Goal: Entertainment & Leisure: Browse casually

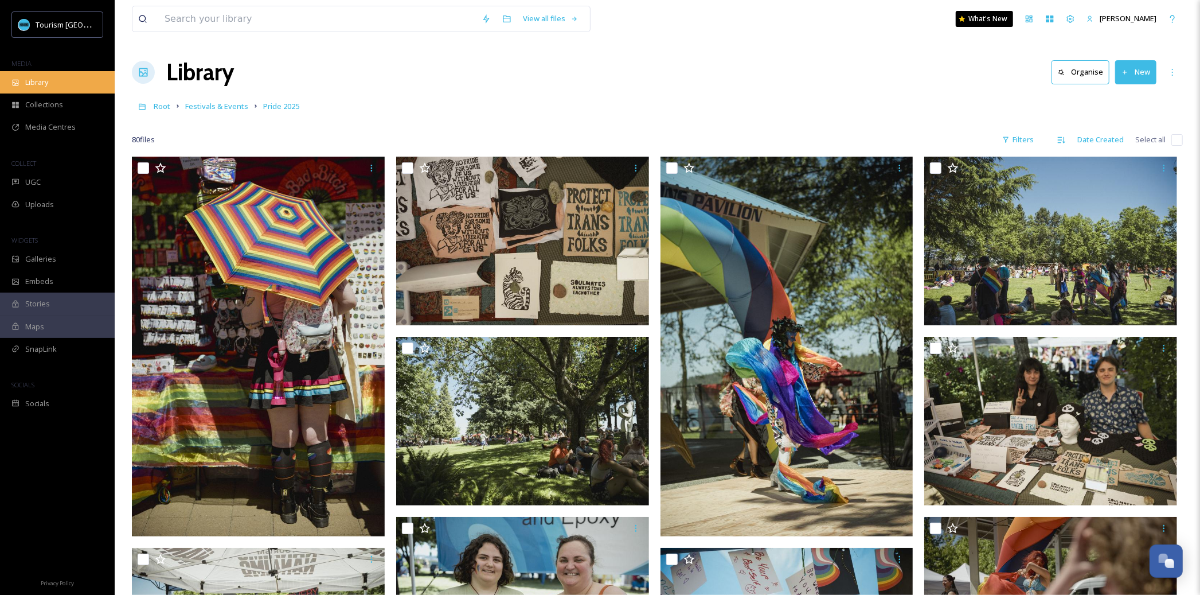
click at [97, 75] on div "Library" at bounding box center [57, 82] width 115 height 22
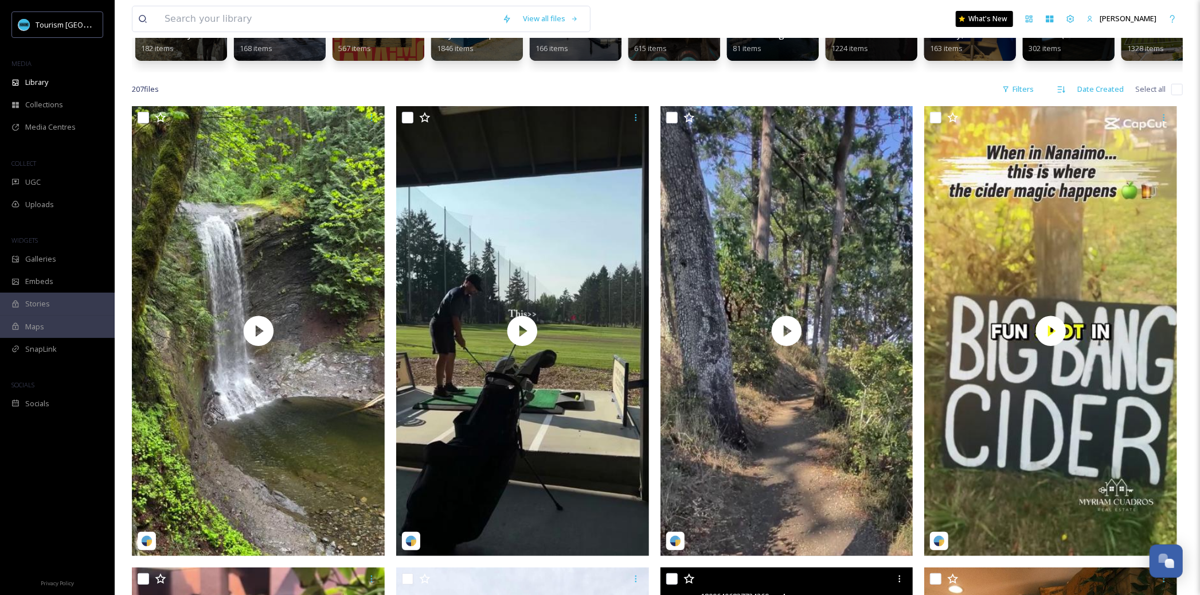
scroll to position [42, 0]
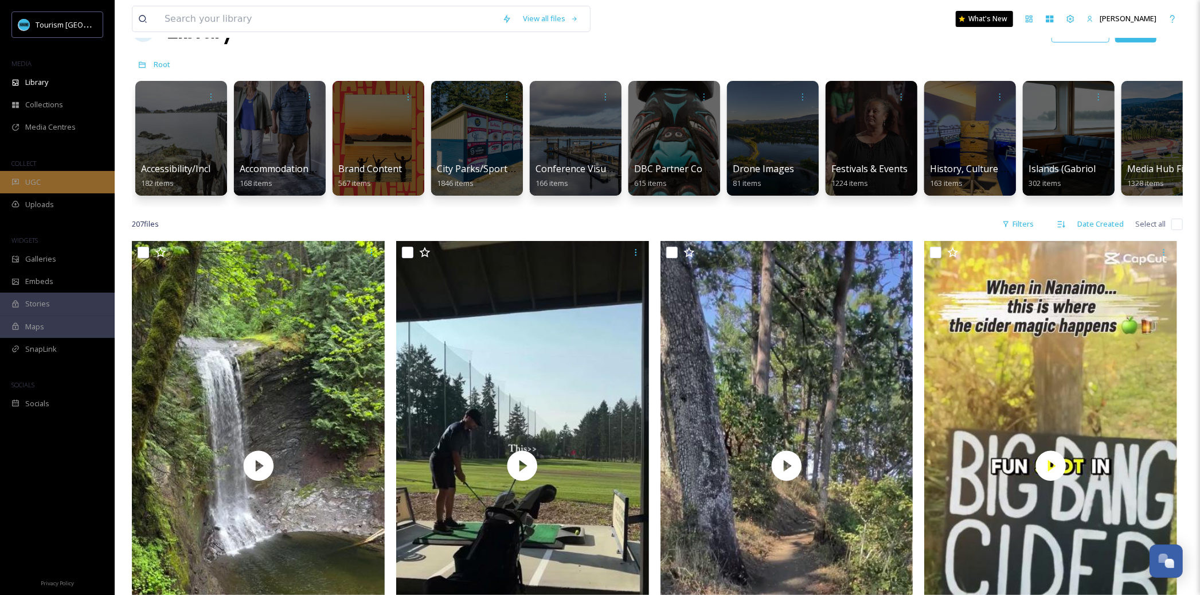
click at [92, 177] on div "UGC" at bounding box center [57, 182] width 115 height 22
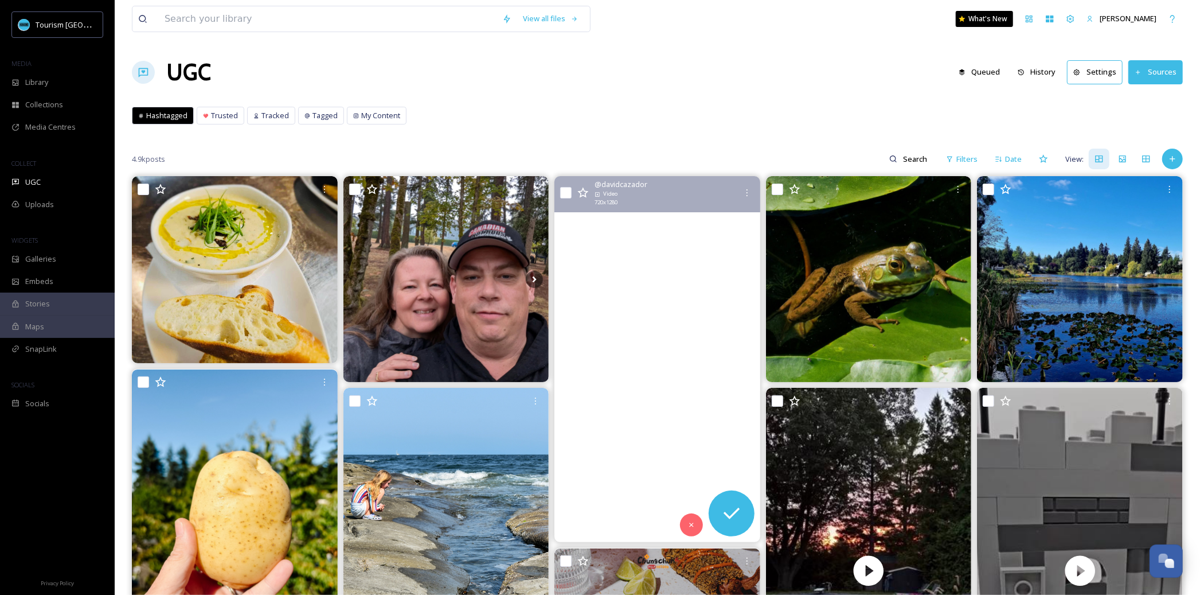
click at [600, 399] on video "Mamá osa 🐻 nos vino a visitar mientras pescábamos salmones #salmones #fishing #…" at bounding box center [657, 359] width 206 height 366
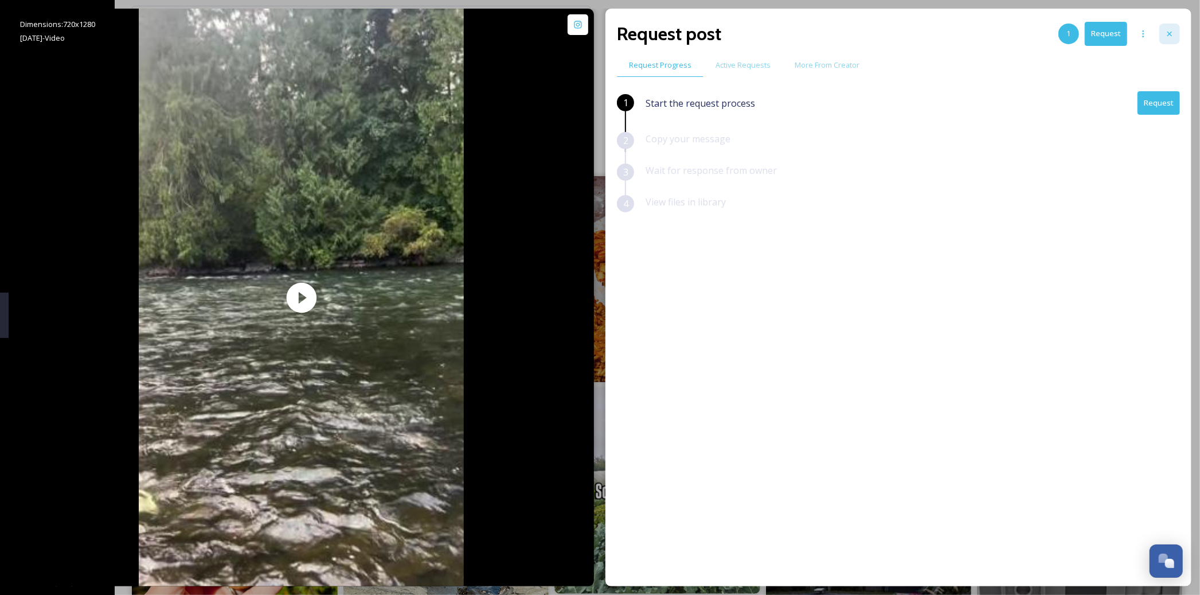
click at [1173, 38] on icon at bounding box center [1169, 33] width 9 height 9
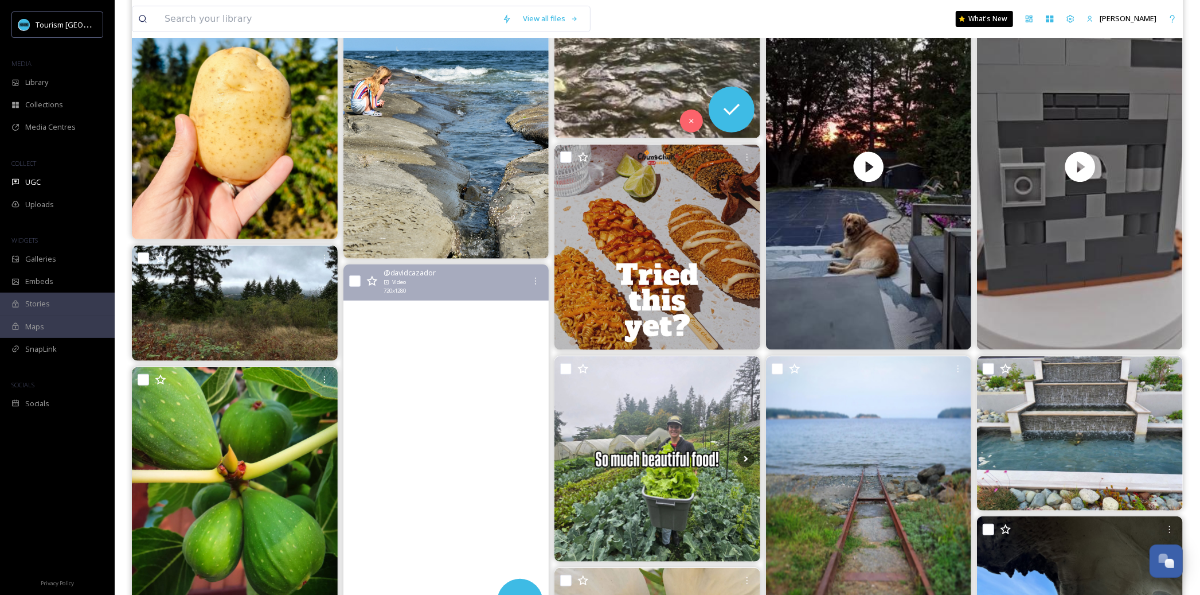
scroll to position [531, 0]
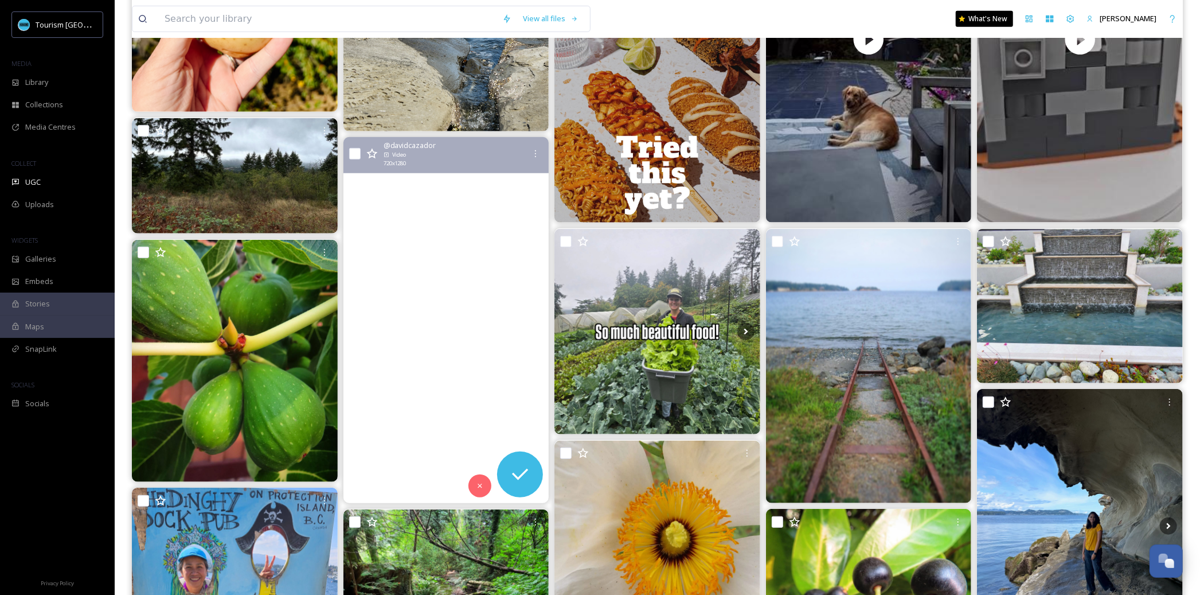
click at [492, 382] on video "Cuando vas a pescar y aparece un “amigo” para robar tus salmones #blackbear #be…" at bounding box center [446, 320] width 206 height 366
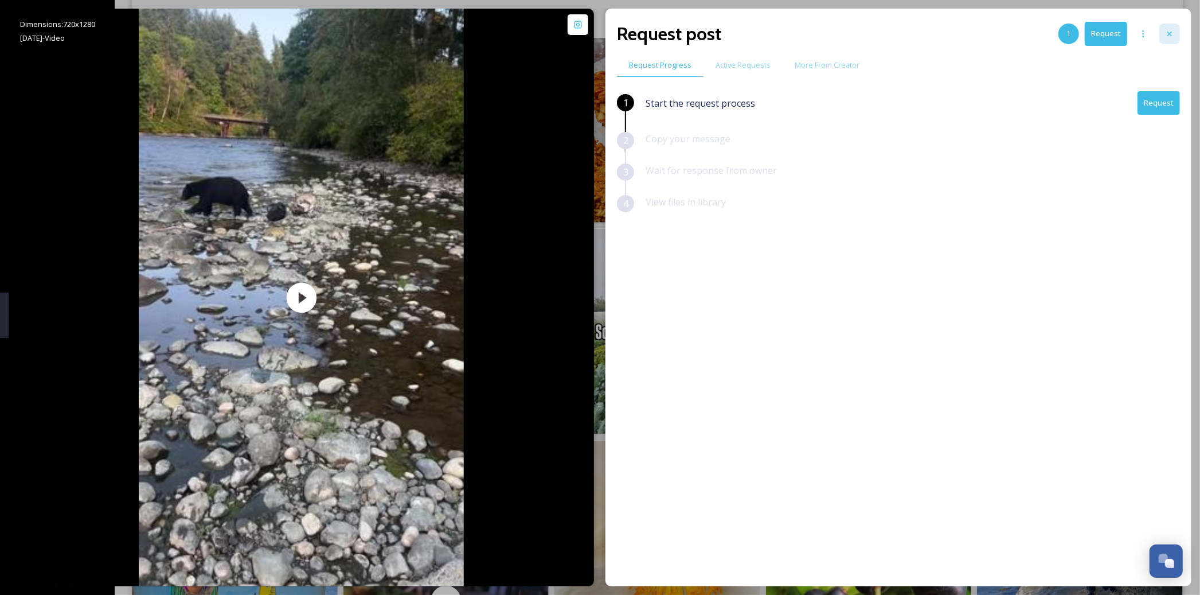
click at [1163, 31] on div at bounding box center [1169, 34] width 21 height 21
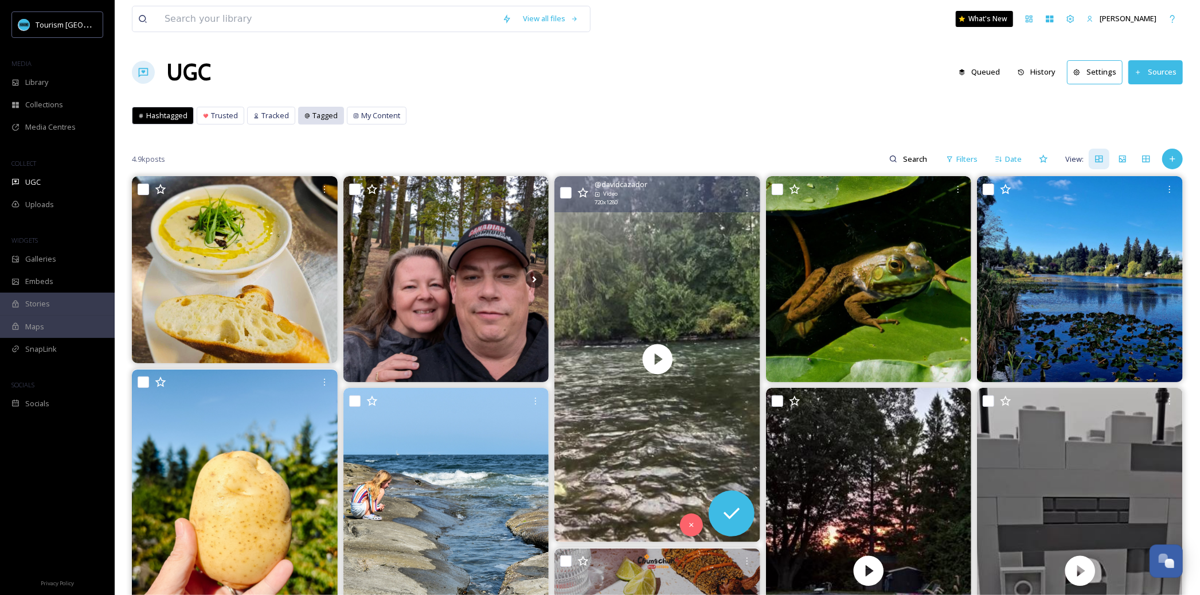
click at [320, 118] on span "Tagged" at bounding box center [324, 115] width 25 height 11
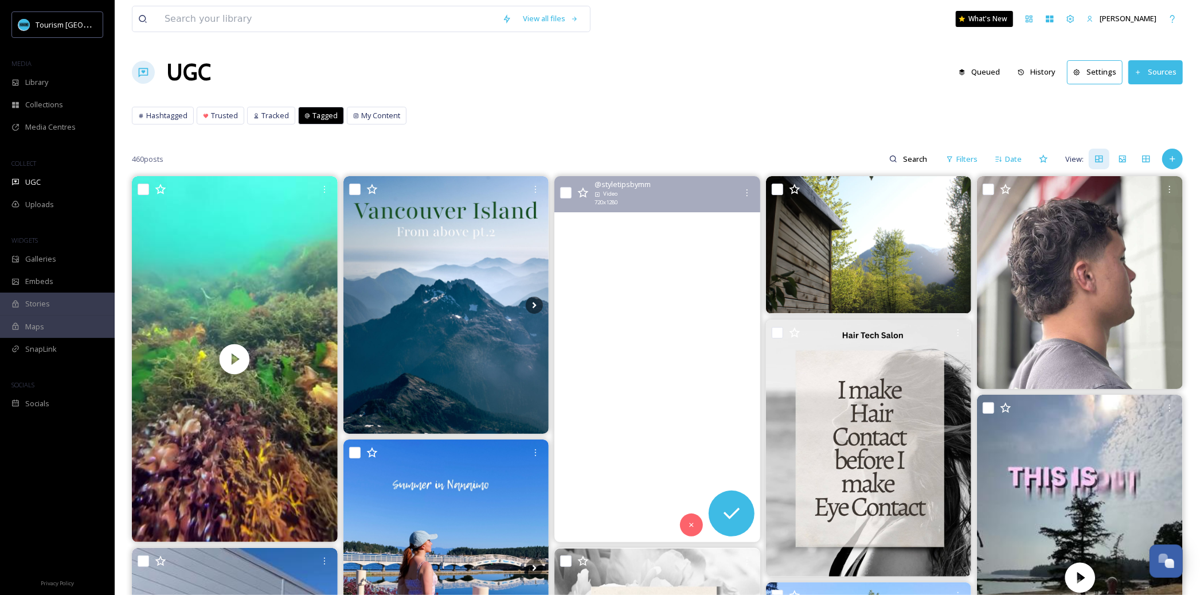
click at [619, 364] on video "When the girls trip finally makes it out of the group chat….\atourismnanaimo \a…" at bounding box center [657, 359] width 206 height 366
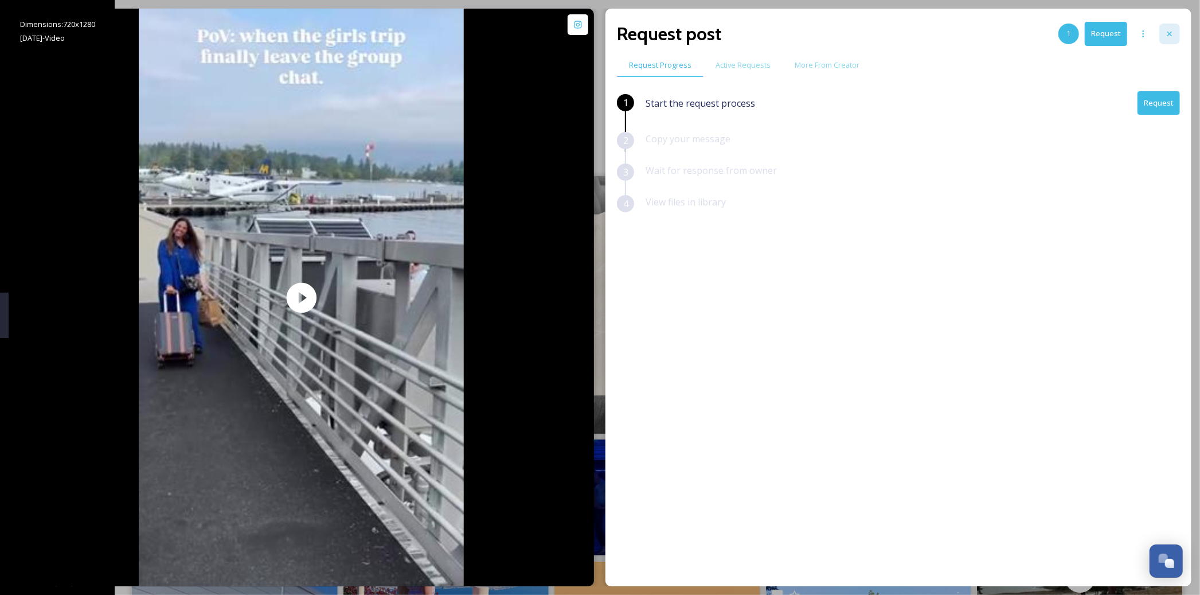
click at [1170, 26] on div at bounding box center [1169, 34] width 21 height 21
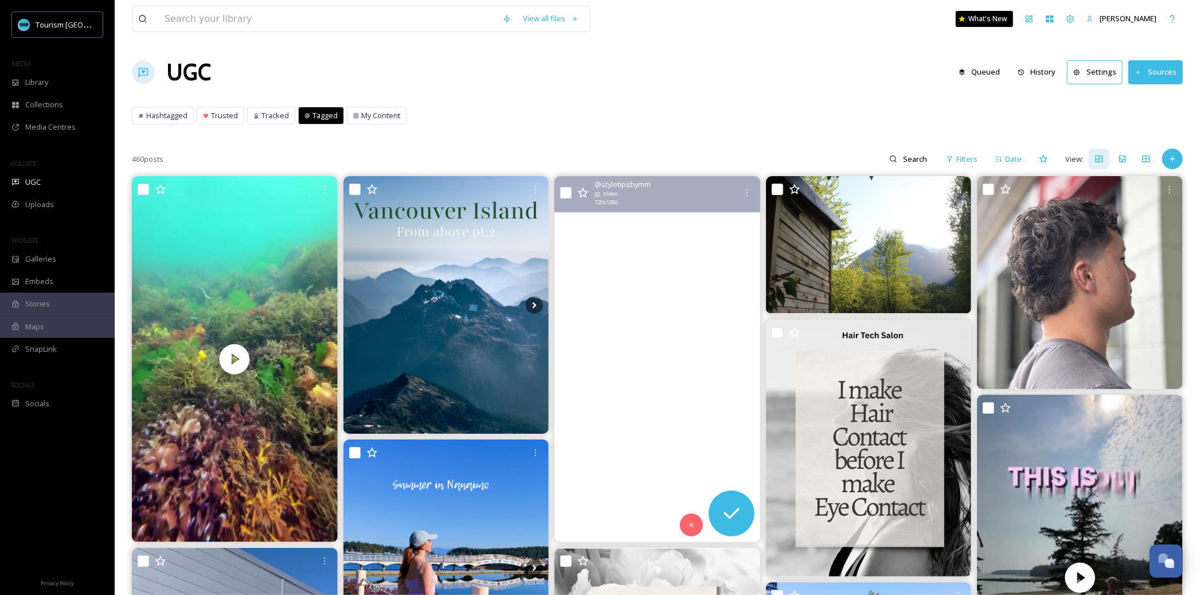
scroll to position [10, 0]
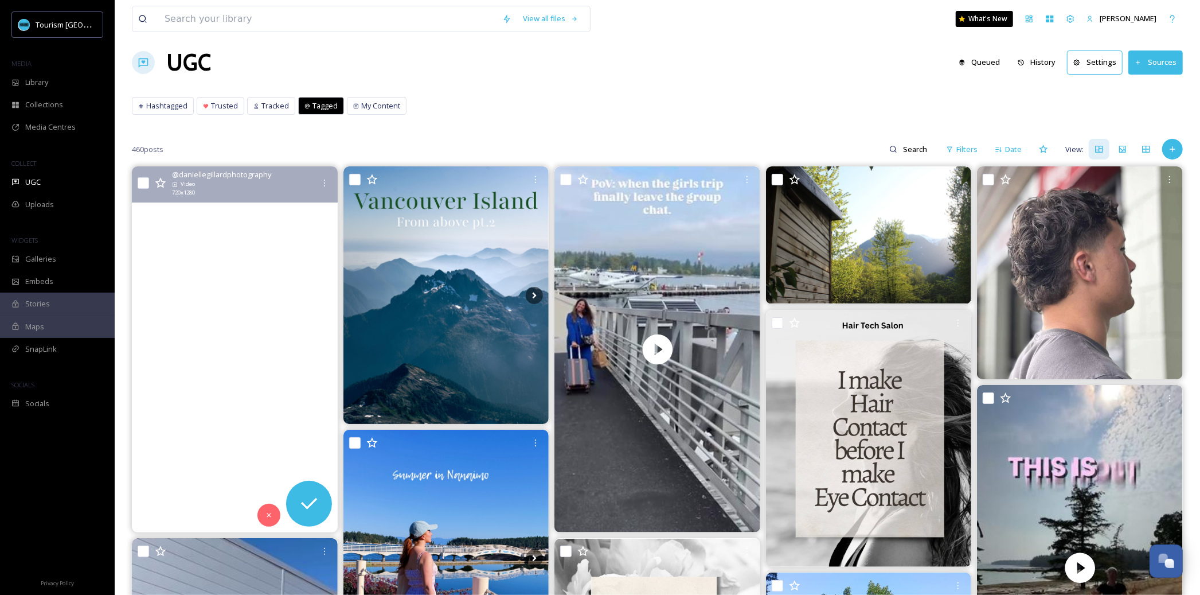
click at [264, 409] on video "Had a short but awesome trip to Vancouver Island this weekend with Javi! I got …" at bounding box center [235, 349] width 206 height 366
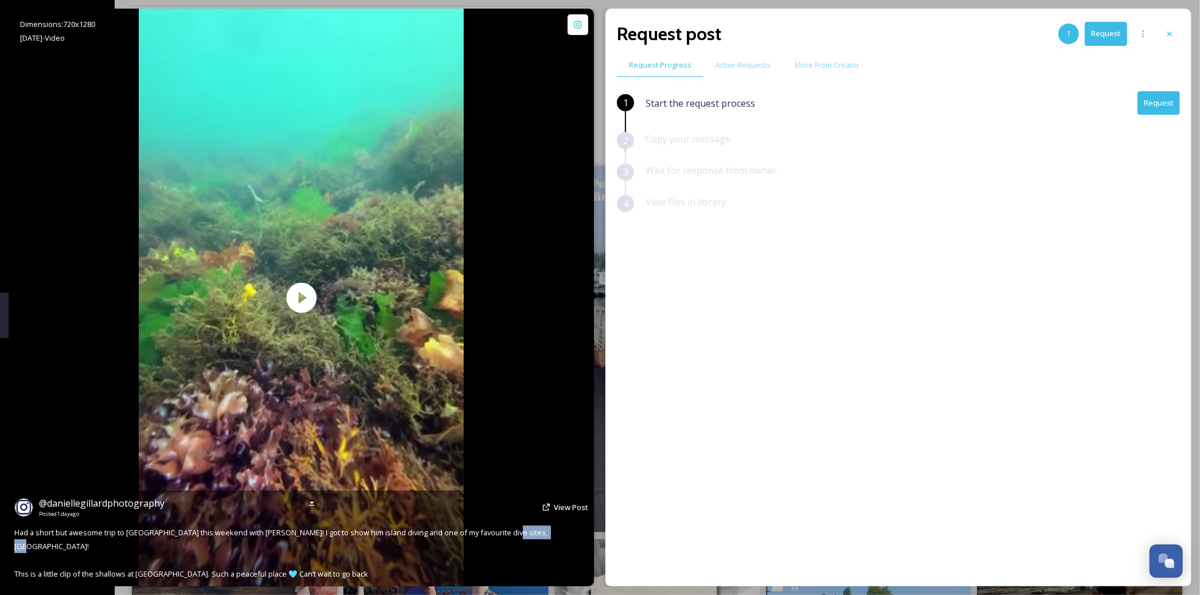
drag, startPoint x: 542, startPoint y: 547, endPoint x: 496, endPoint y: 549, distance: 45.9
click at [496, 549] on span "Had a short but awesome trip to [GEOGRAPHIC_DATA] this weekend with [PERSON_NAM…" at bounding box center [281, 553] width 535 height 52
drag, startPoint x: 492, startPoint y: 550, endPoint x: 542, endPoint y: 546, distance: 49.5
click at [542, 546] on span "Had a short but awesome trip to [GEOGRAPHIC_DATA] this weekend with [PERSON_NAM…" at bounding box center [281, 553] width 535 height 52
copy span "Madrona Point"
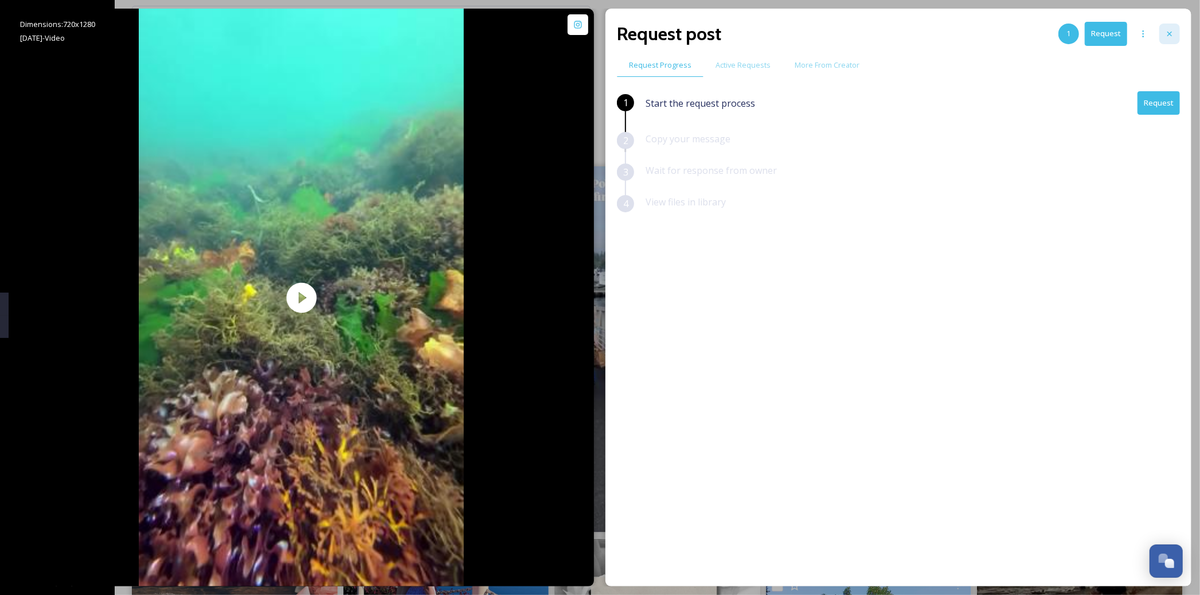
click at [1168, 29] on icon at bounding box center [1169, 33] width 9 height 9
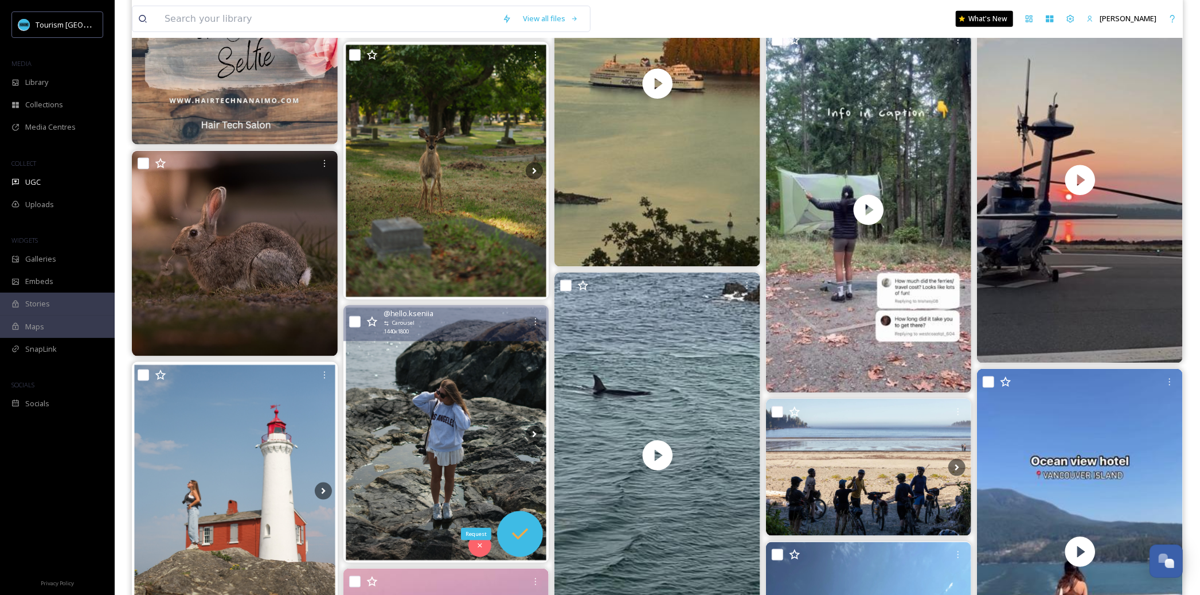
scroll to position [924, 0]
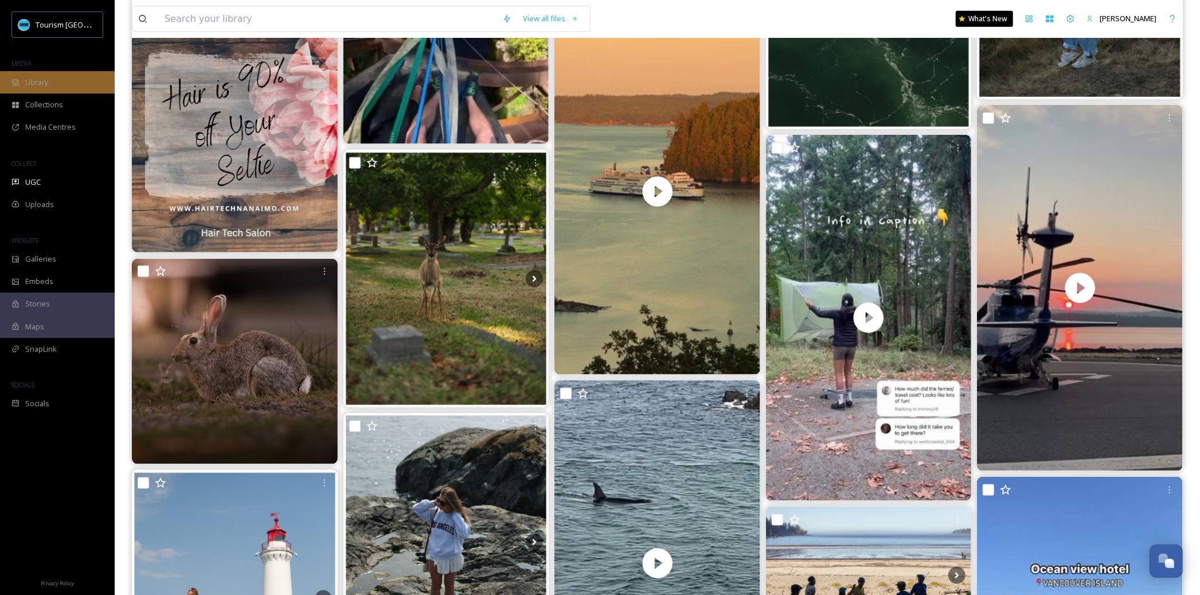
click at [42, 81] on span "Library" at bounding box center [36, 82] width 23 height 11
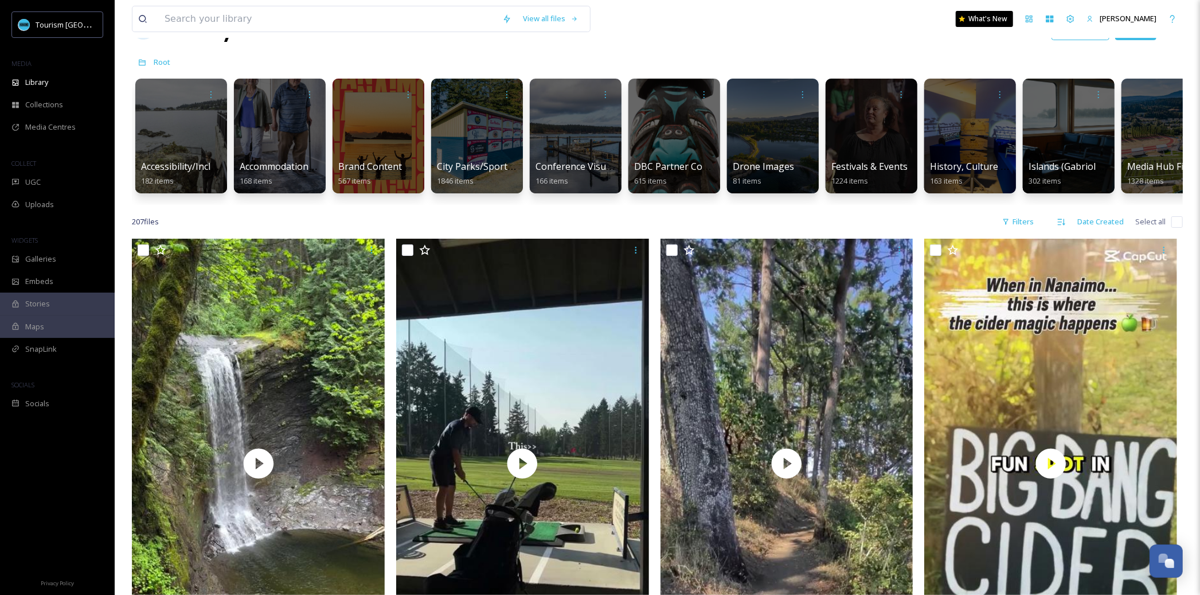
scroll to position [188, 0]
